Goal: Navigation & Orientation: Find specific page/section

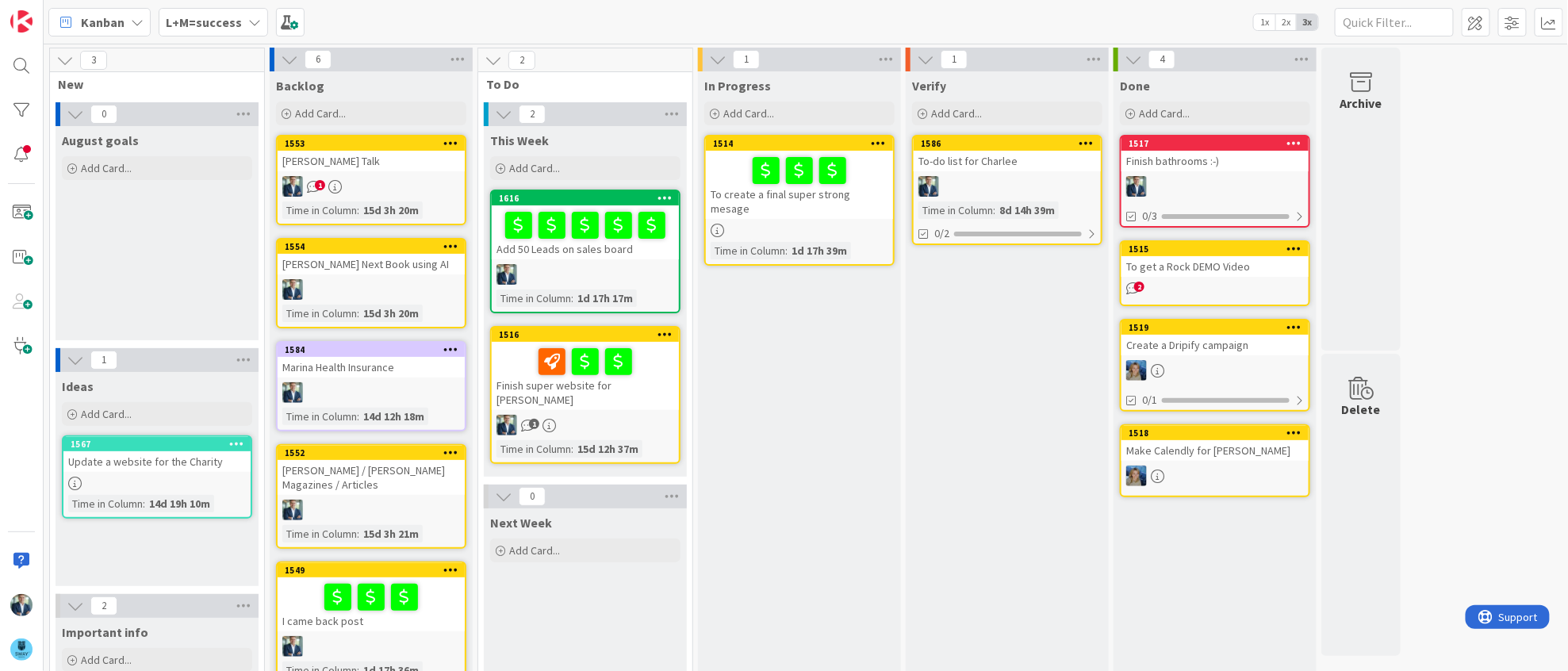
click at [248, 21] on icon at bounding box center [254, 22] width 12 height 12
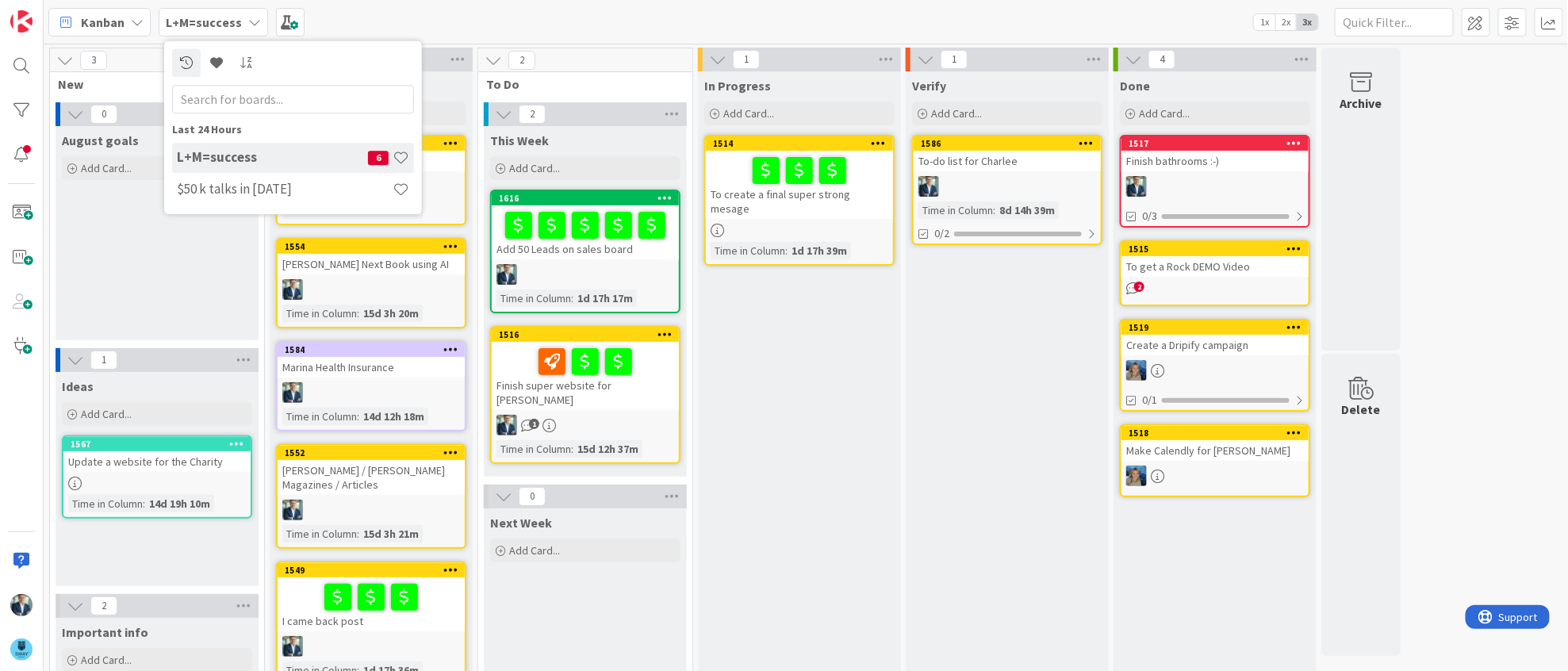
click at [242, 157] on h4 "L+M=success" at bounding box center [272, 157] width 191 height 16
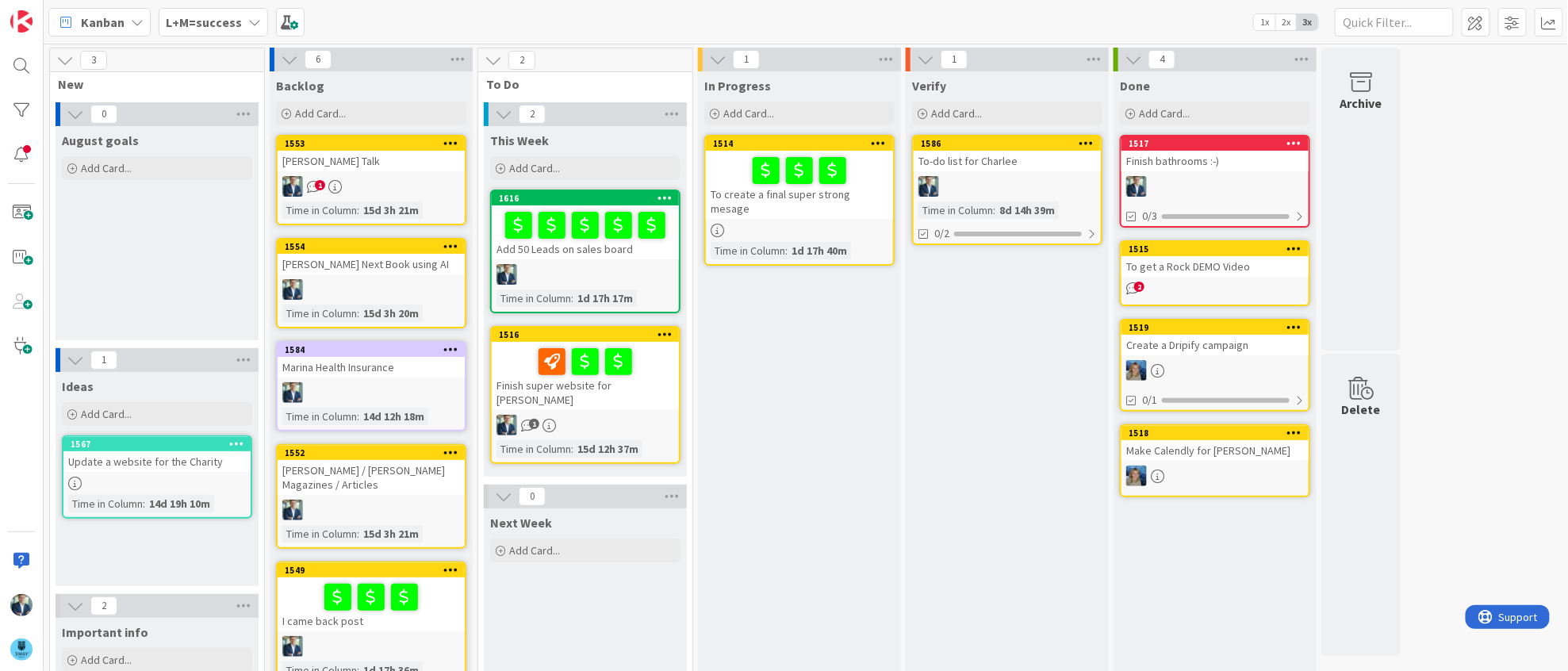
click at [251, 22] on icon at bounding box center [254, 22] width 12 height 12
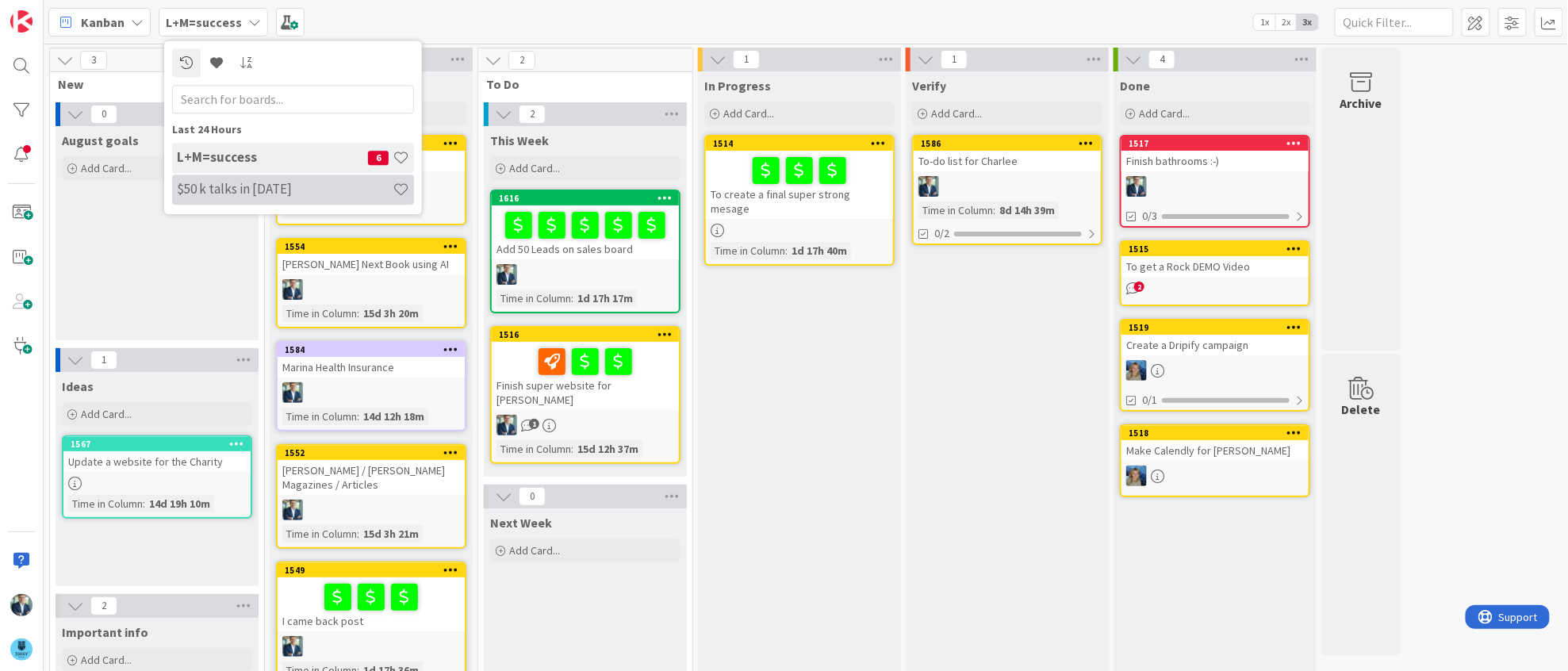
click at [241, 189] on h4 "$50 k talks in [DATE]" at bounding box center [284, 189] width 216 height 16
